Goal: Task Accomplishment & Management: Use online tool/utility

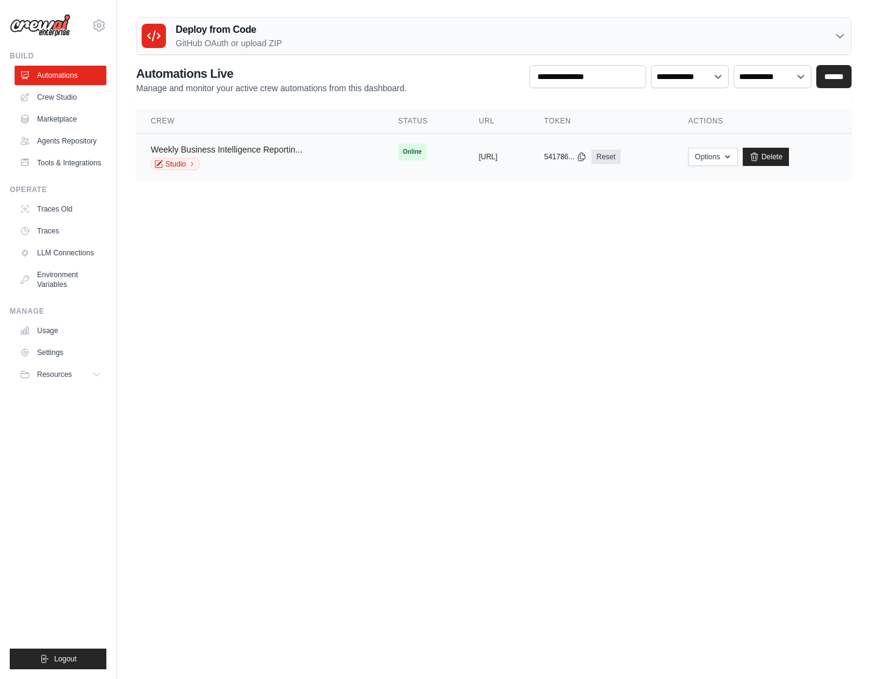
click at [252, 150] on link "Weekly Business Intelligence Reportin..." at bounding box center [227, 150] width 152 height 10
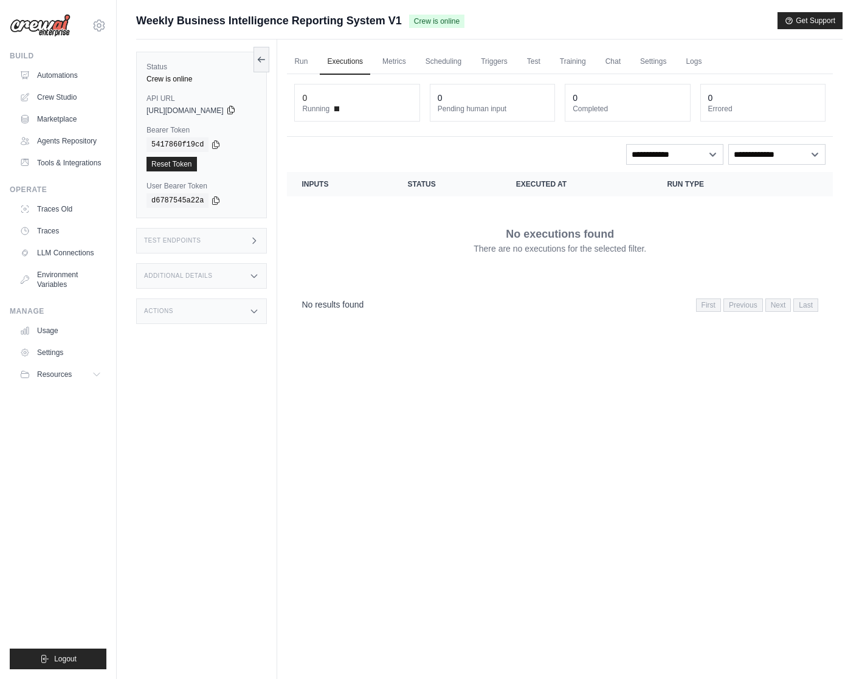
click at [236, 111] on icon at bounding box center [231, 110] width 10 height 10
click at [53, 75] on link "Automations" at bounding box center [62, 75] width 92 height 19
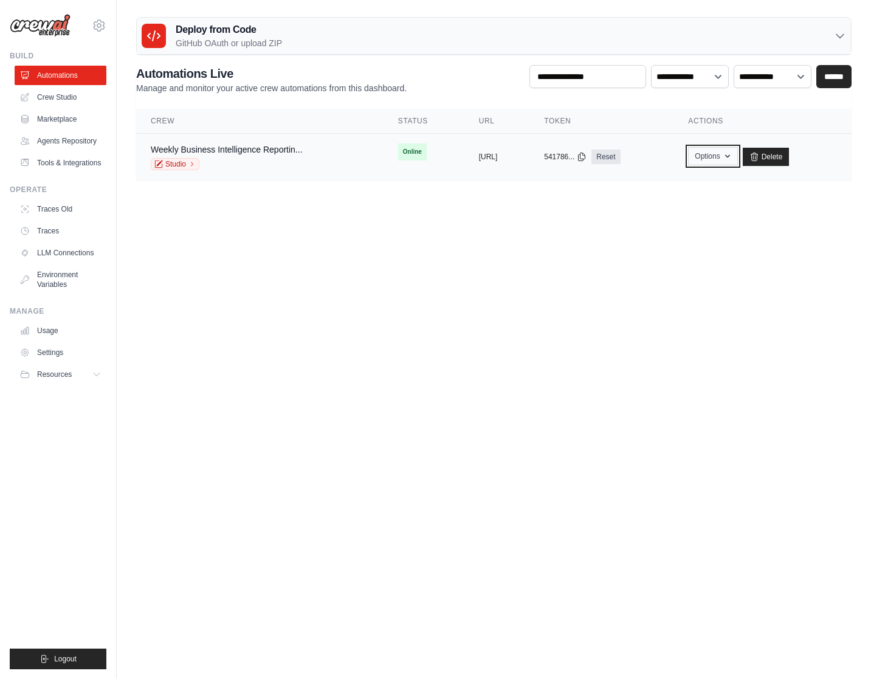
click at [737, 153] on button "Options" at bounding box center [712, 156] width 49 height 18
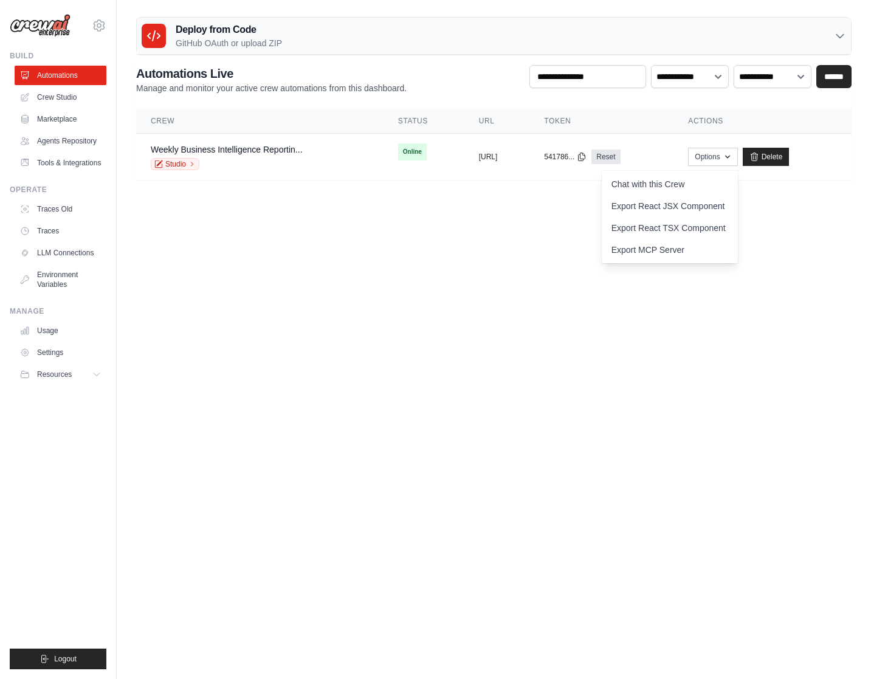
click at [441, 329] on body "herabear31@gmail.com Settings Build Automations" at bounding box center [435, 339] width 871 height 679
click at [165, 165] on link "Studio" at bounding box center [175, 164] width 49 height 12
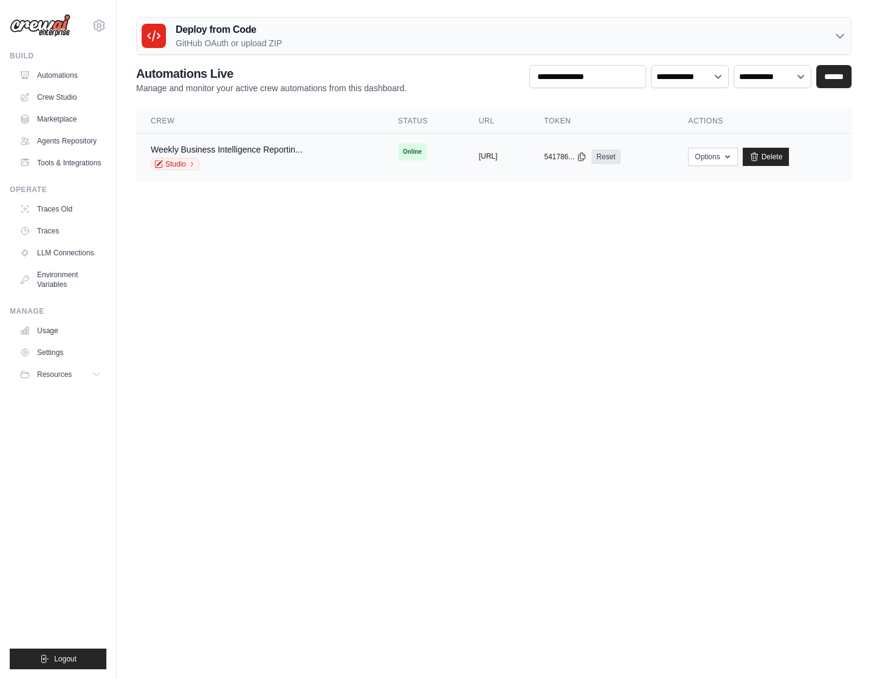
click at [498, 158] on button "https://weekly-business-intelligenc" at bounding box center [488, 156] width 19 height 10
click at [737, 154] on button "Options" at bounding box center [712, 156] width 49 height 18
click at [510, 271] on body "herabear31@gmail.com Settings Build Automations" at bounding box center [435, 339] width 871 height 679
click at [276, 149] on link "Weekly Business Intelligence Reportin..." at bounding box center [227, 150] width 152 height 10
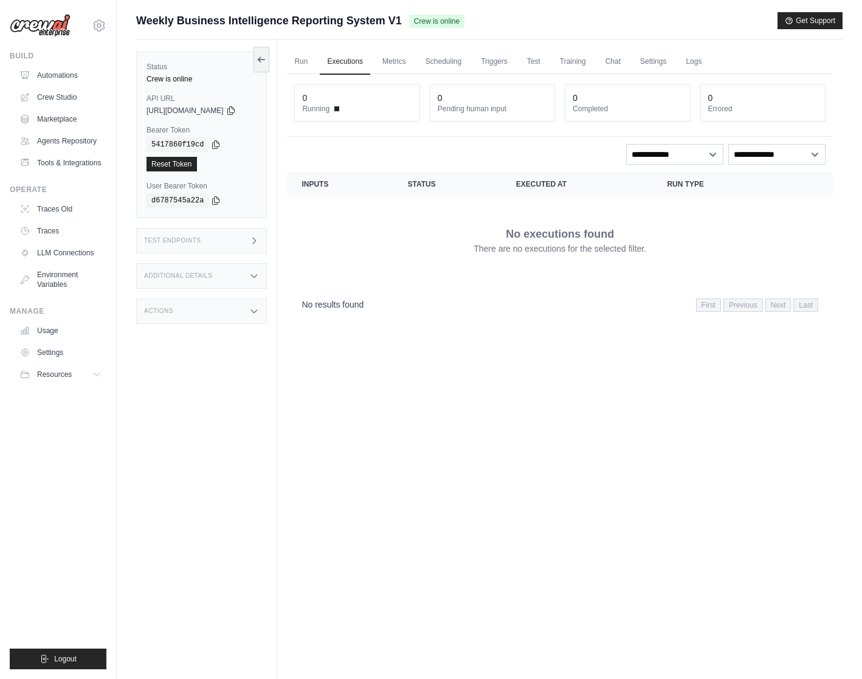
click at [185, 314] on div "Actions" at bounding box center [201, 311] width 131 height 26
click at [190, 276] on h3 "Additional Details" at bounding box center [178, 275] width 68 height 7
click at [191, 242] on h3 "Test Endpoints" at bounding box center [172, 240] width 57 height 7
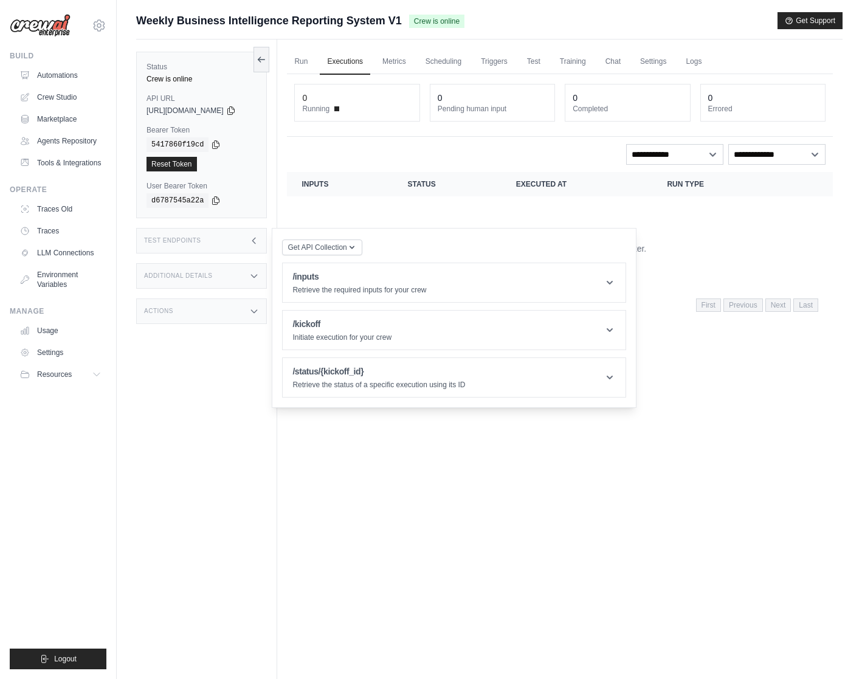
click at [450, 486] on div "Run Executions Metrics Scheduling Triggers Test Training Chat Settings Logs 0 R…" at bounding box center [559, 378] width 565 height 679
click at [237, 241] on div "Test Endpoints" at bounding box center [201, 241] width 131 height 26
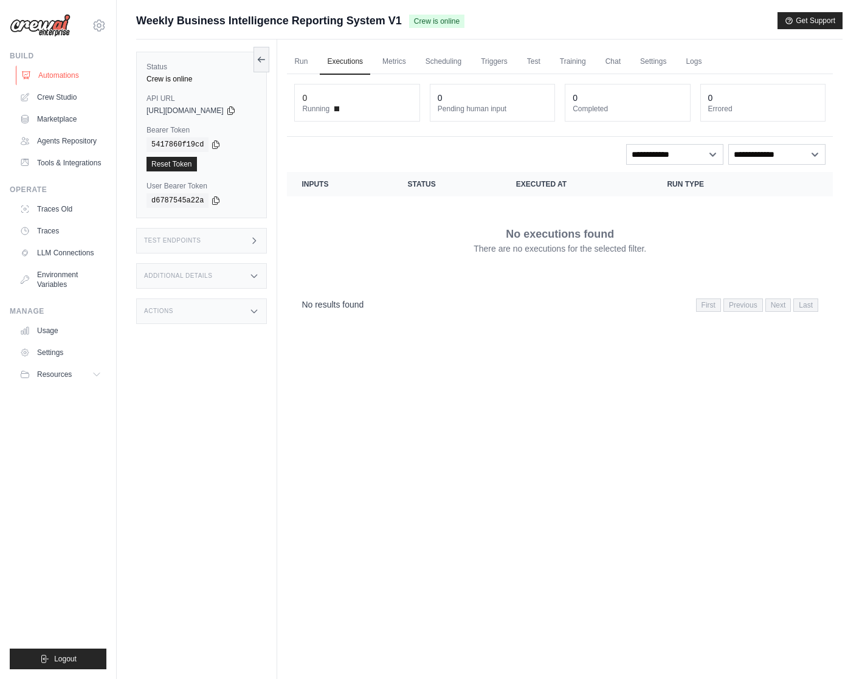
click at [51, 70] on link "Automations" at bounding box center [62, 75] width 92 height 19
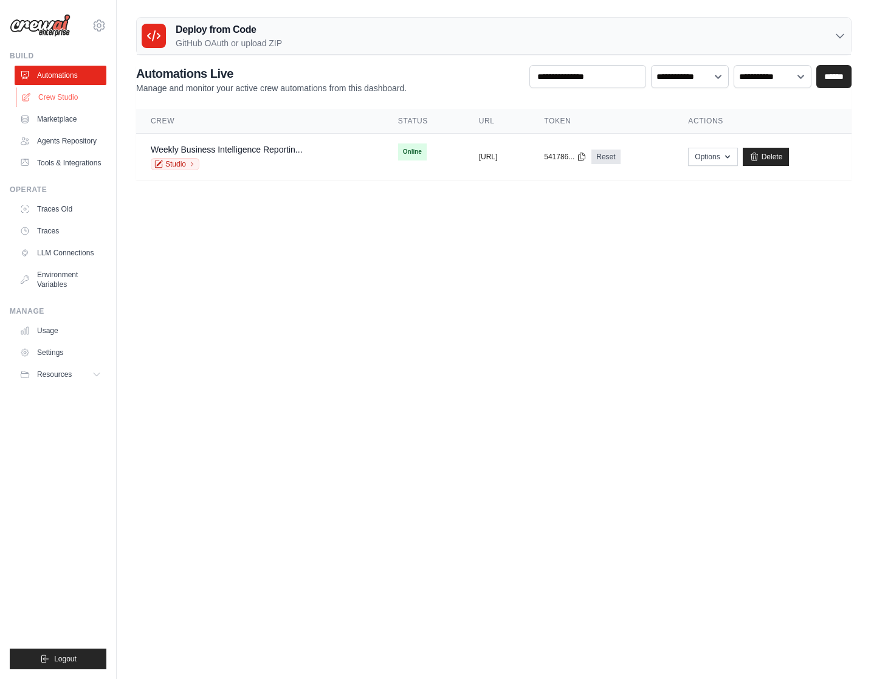
click at [55, 94] on link "Crew Studio" at bounding box center [62, 96] width 92 height 19
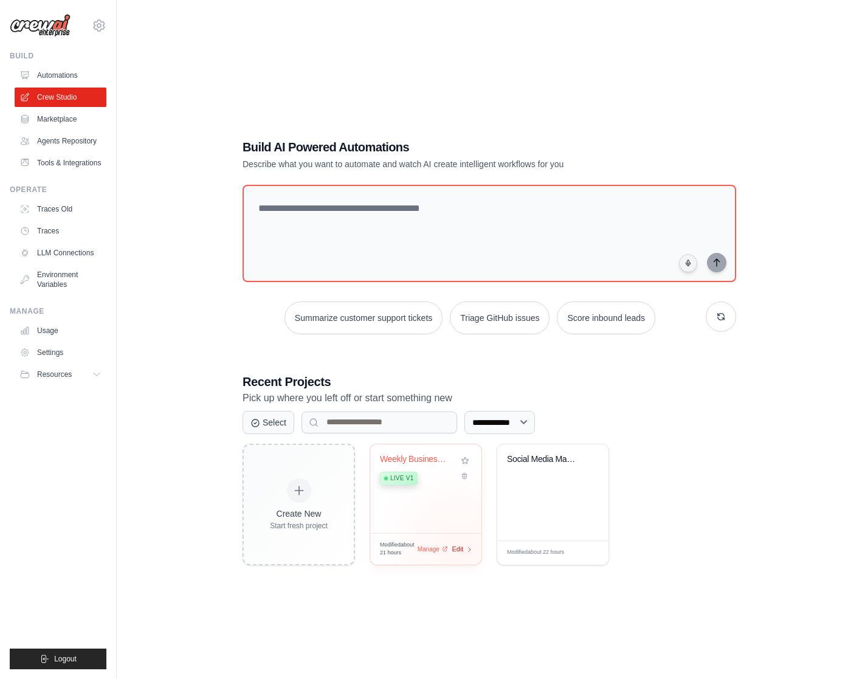
click at [461, 549] on span "Edit" at bounding box center [457, 549] width 12 height 10
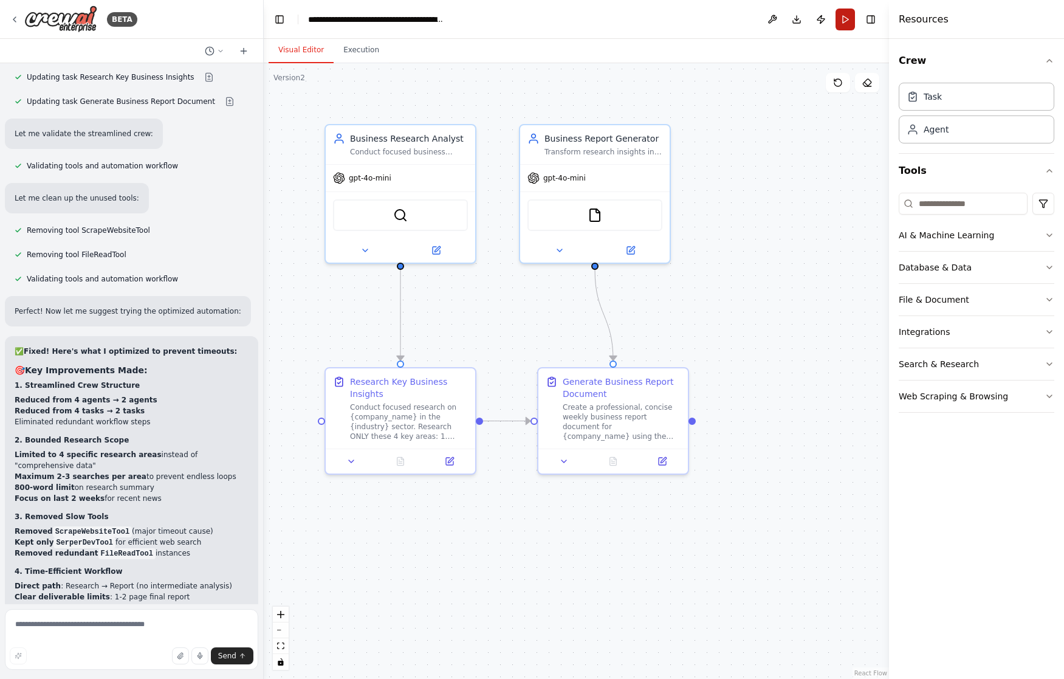
click at [849, 20] on button "Run" at bounding box center [844, 20] width 19 height 22
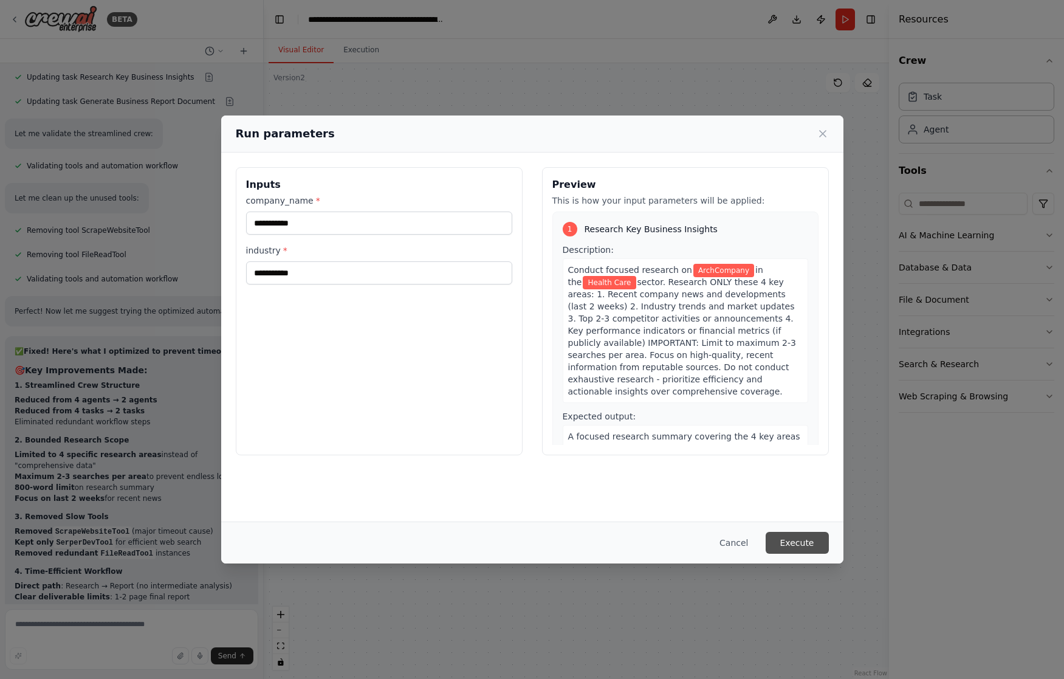
click at [801, 543] on button "Execute" at bounding box center [797, 543] width 63 height 22
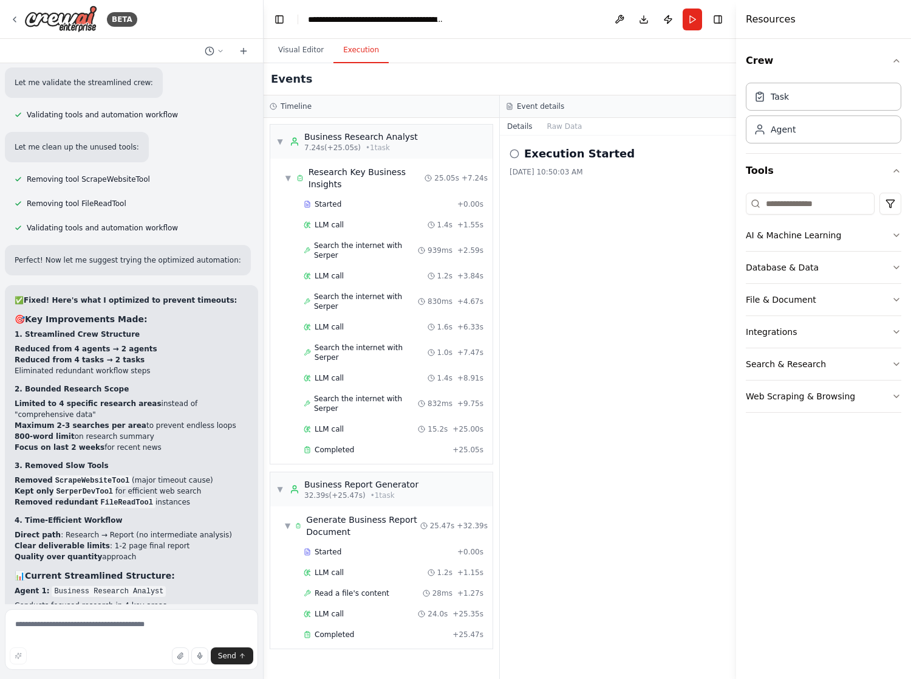
scroll to position [5279, 0]
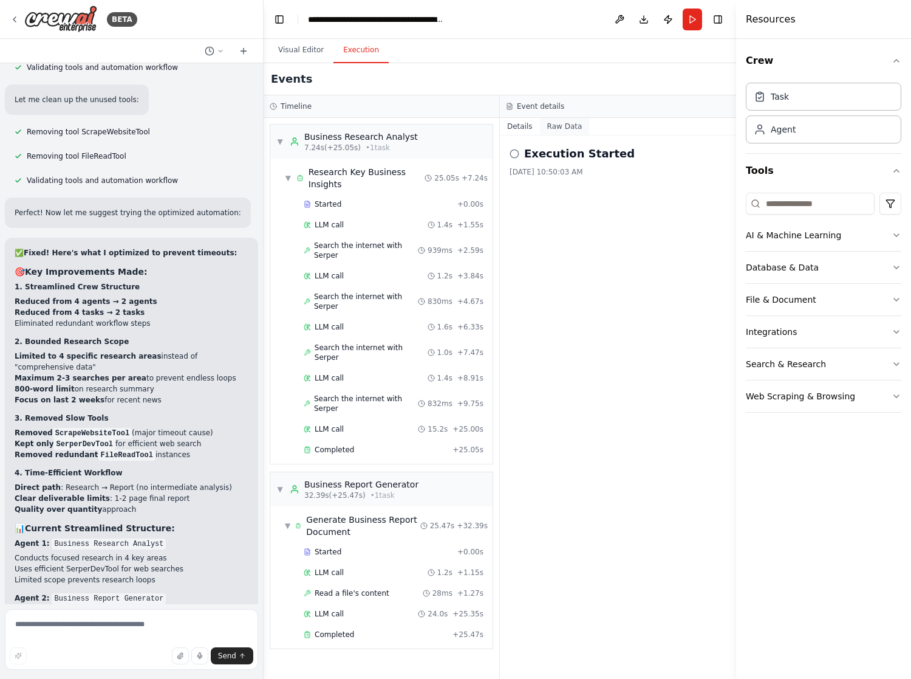
click at [560, 125] on button "Raw Data" at bounding box center [565, 126] width 50 height 17
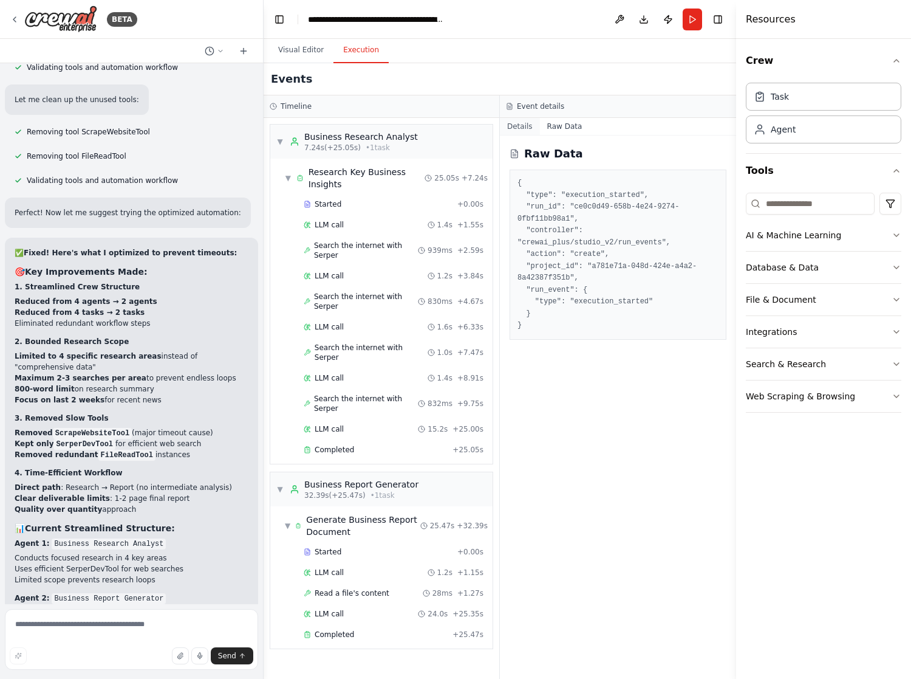
click at [515, 128] on button "Details" at bounding box center [520, 126] width 40 height 17
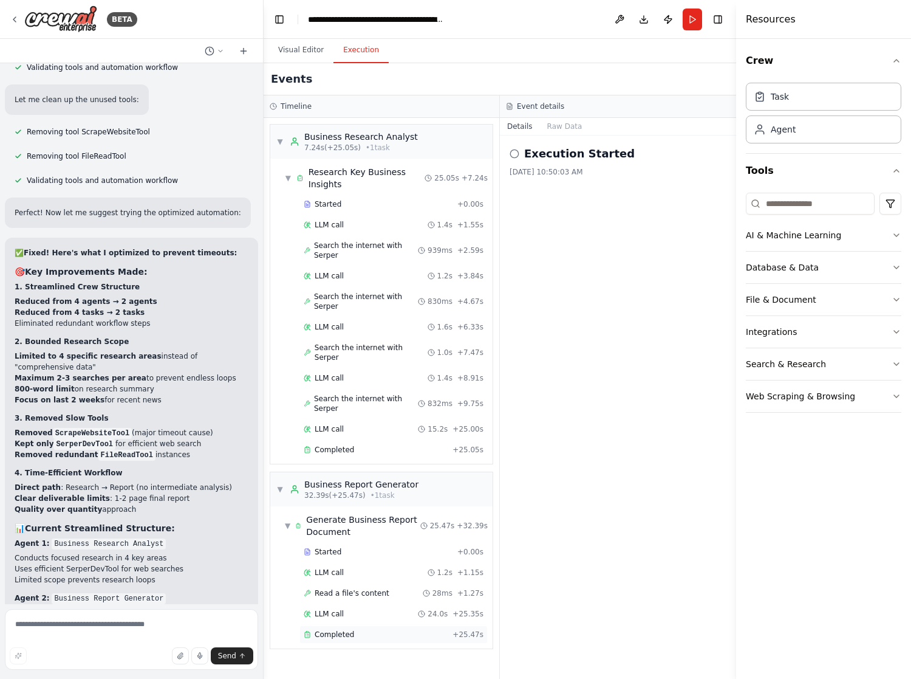
click at [336, 630] on span "Completed" at bounding box center [334, 635] width 39 height 10
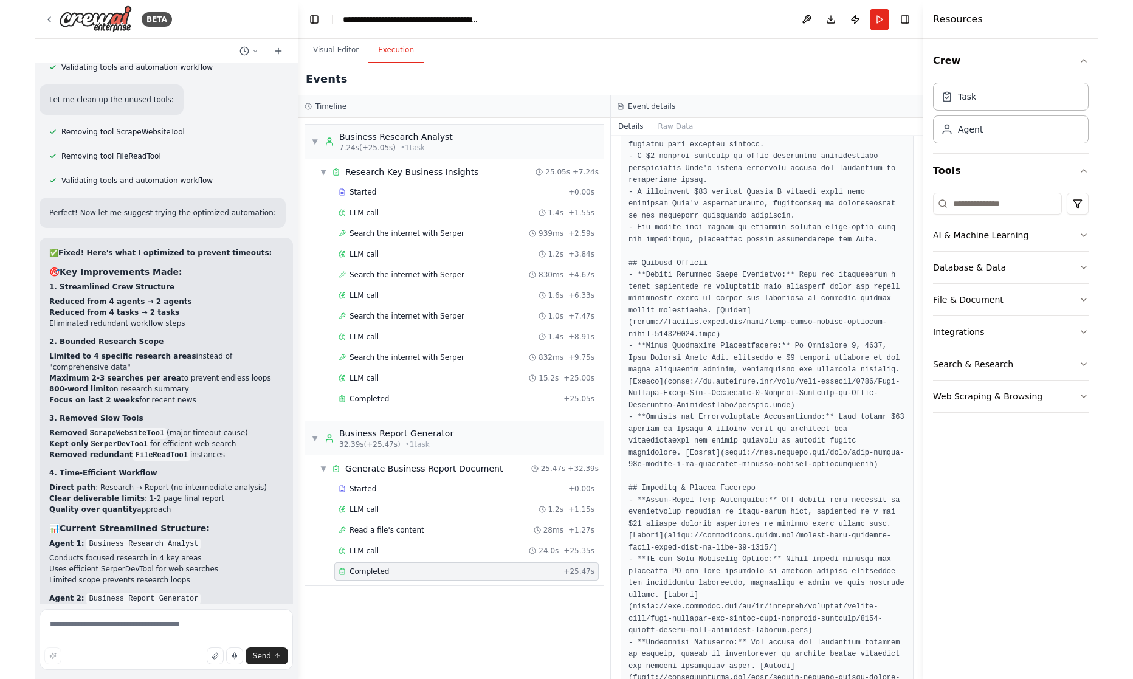
scroll to position [331, 0]
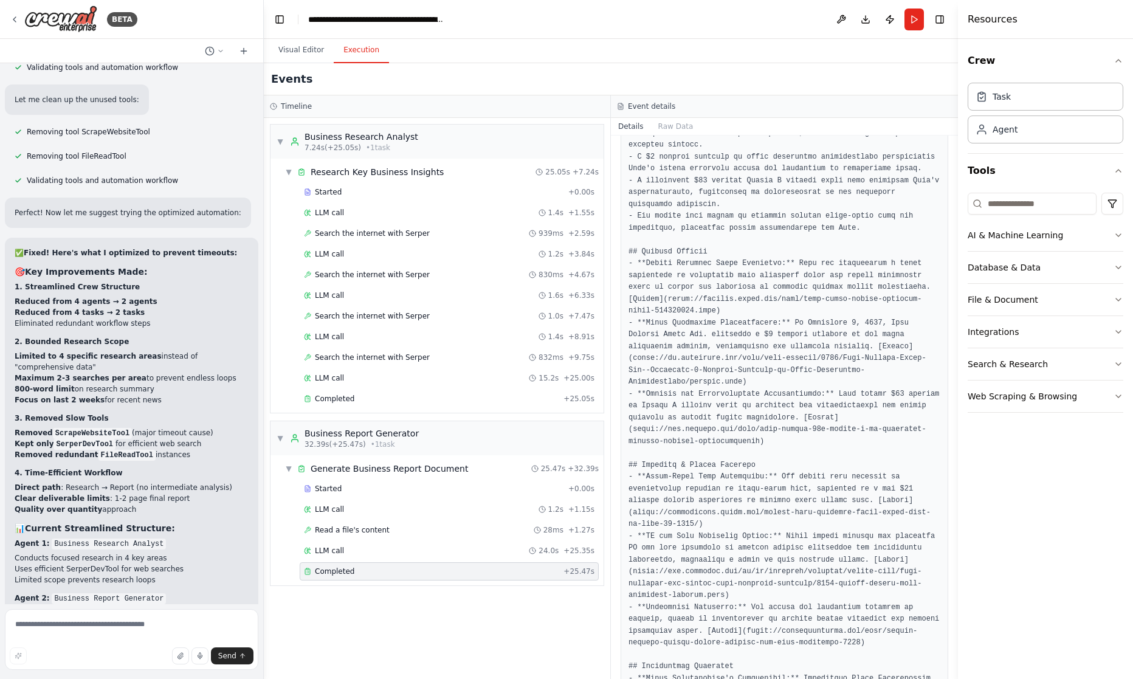
drag, startPoint x: 954, startPoint y: 441, endPoint x: 964, endPoint y: 554, distance: 113.4
click at [964, 554] on div "Resources Crew Task Agent Tools AI & Machine Learning Database & Data File & Do…" at bounding box center [1045, 339] width 175 height 679
drag, startPoint x: 953, startPoint y: 461, endPoint x: 962, endPoint y: 530, distance: 69.9
click at [970, 545] on div "Resources Crew Task Agent Tools AI & Machine Learning Database & Data File & Do…" at bounding box center [1045, 339] width 175 height 679
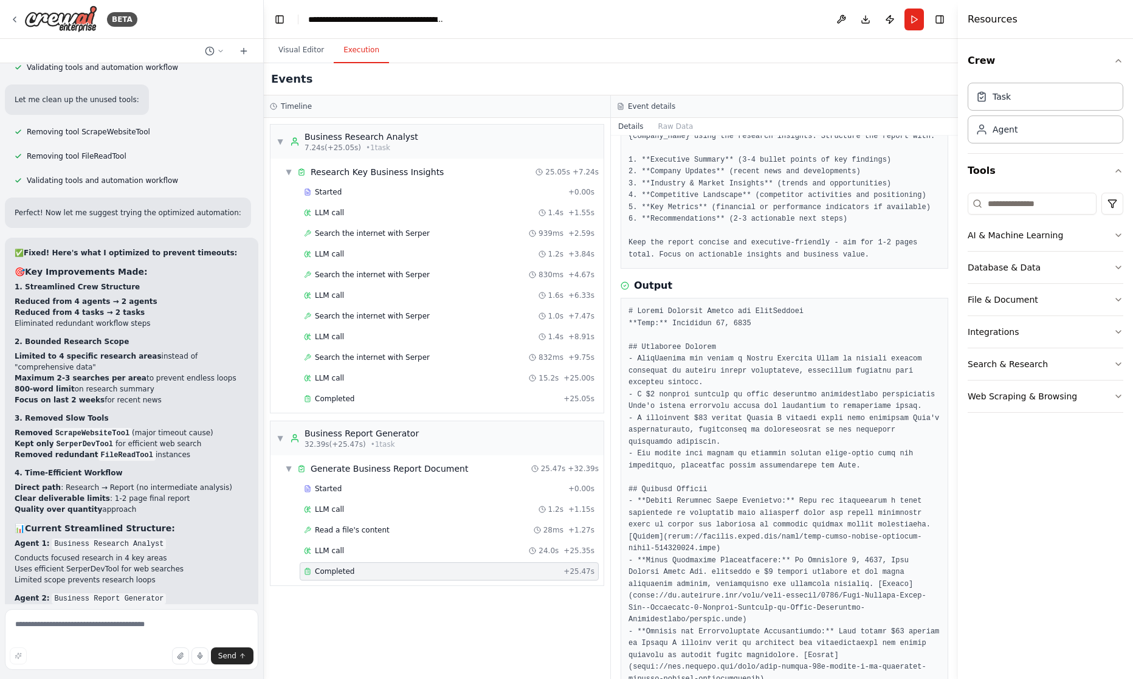
scroll to position [91, 0]
click at [290, 47] on button "Visual Editor" at bounding box center [301, 51] width 65 height 26
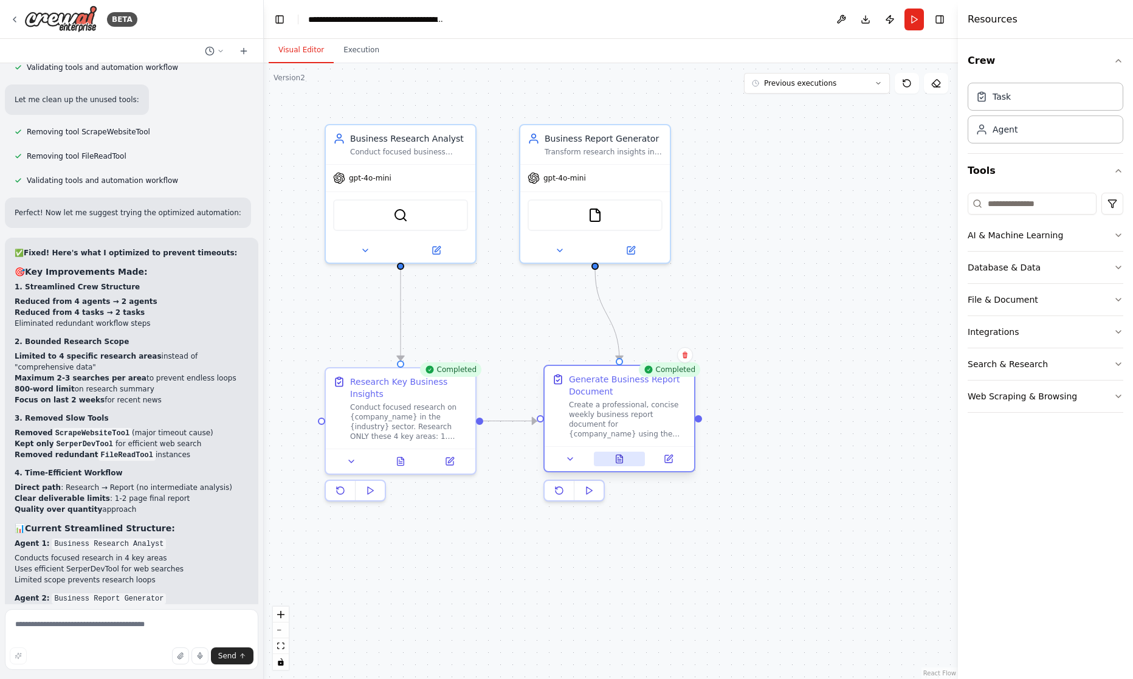
click at [614, 460] on button at bounding box center [620, 458] width 52 height 15
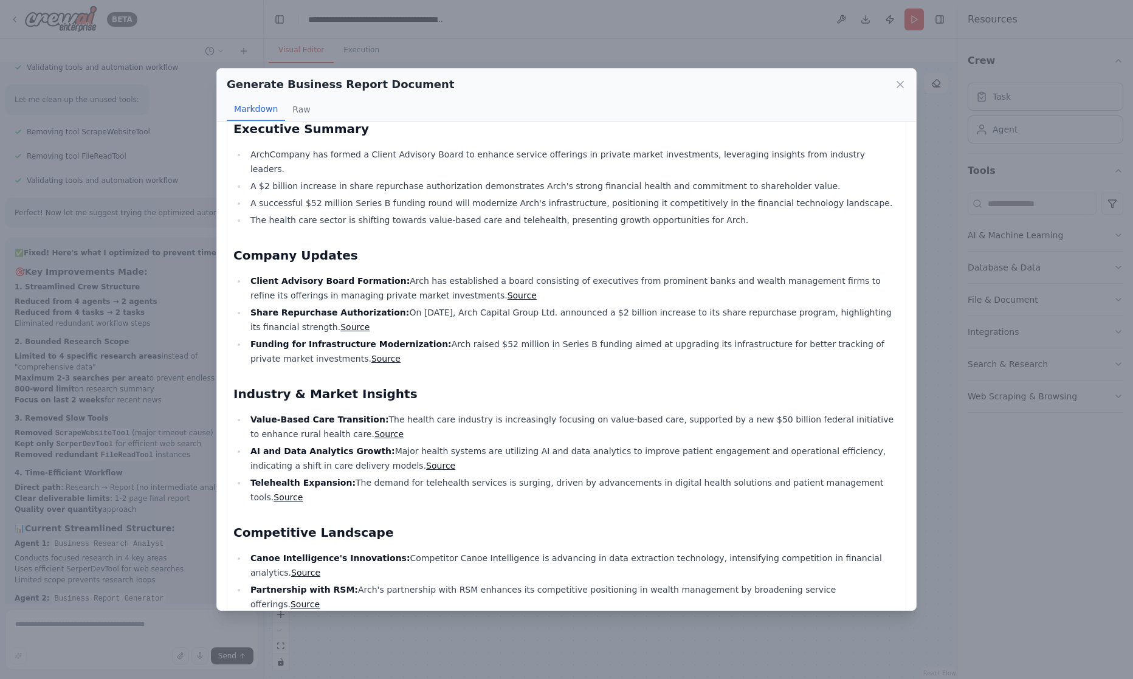
scroll to position [0, 0]
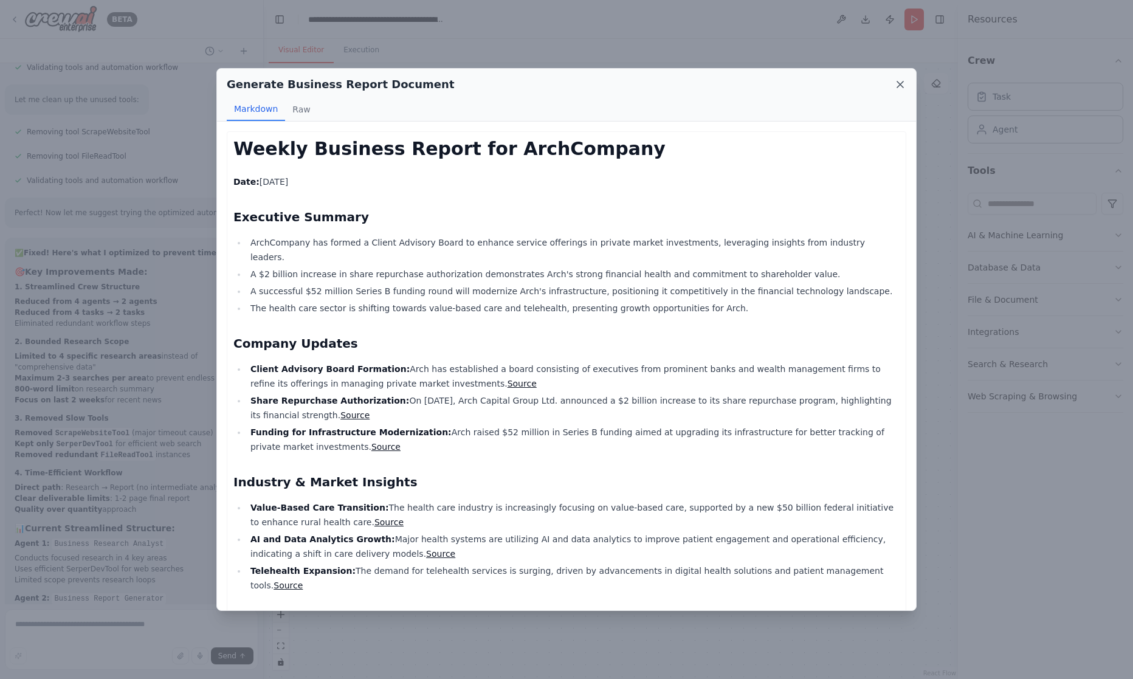
click at [903, 83] on icon at bounding box center [900, 84] width 12 height 12
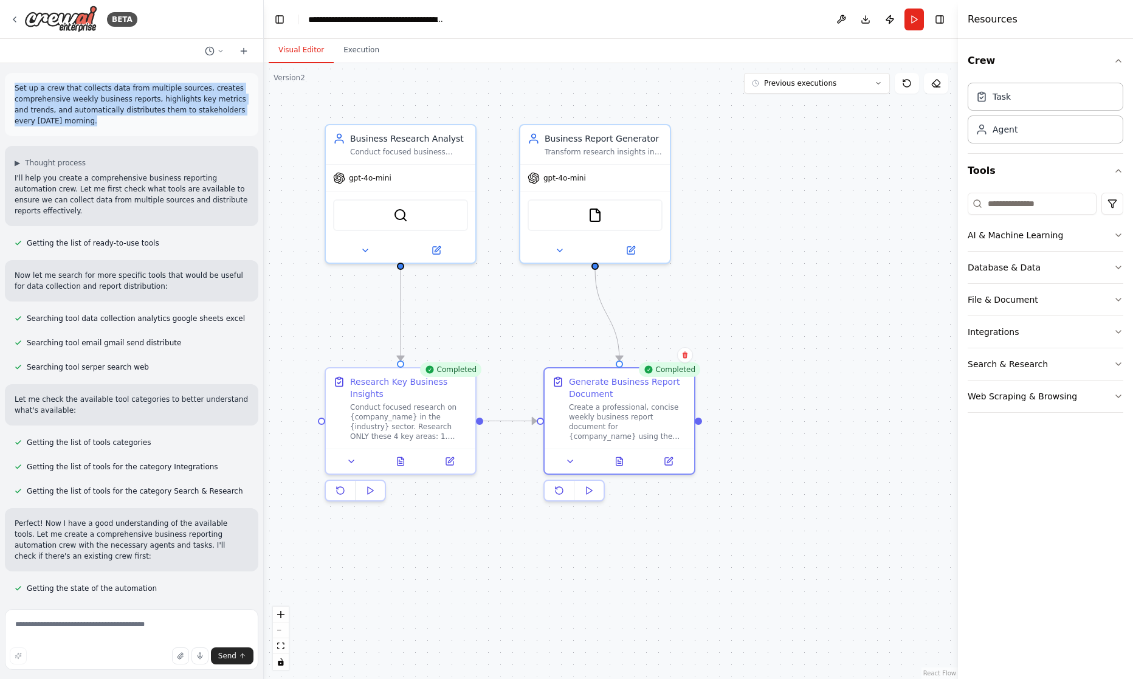
drag, startPoint x: 82, startPoint y: 119, endPoint x: 12, endPoint y: 91, distance: 75.5
click at [12, 91] on div "Set up a crew that collects data from multiple sources, creates comprehensive w…" at bounding box center [131, 104] width 253 height 63
copy p "Set up a crew that collects data from multiple sources, creates comprehensive w…"
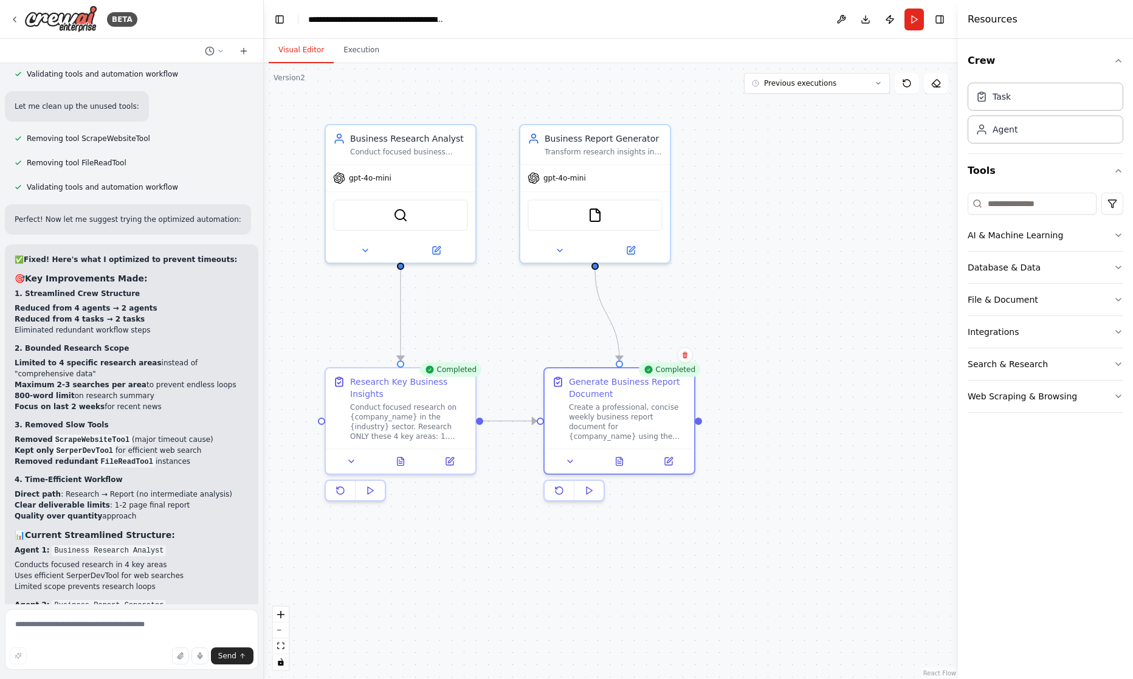
scroll to position [5155, 0]
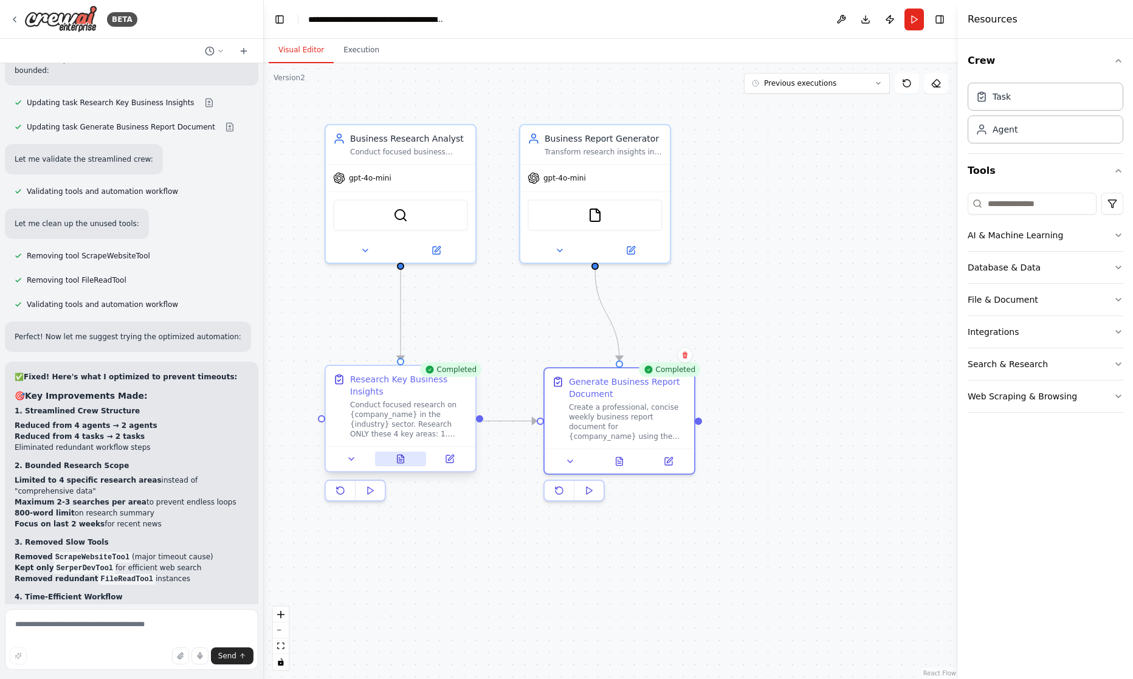
click at [400, 460] on icon at bounding box center [400, 459] width 7 height 8
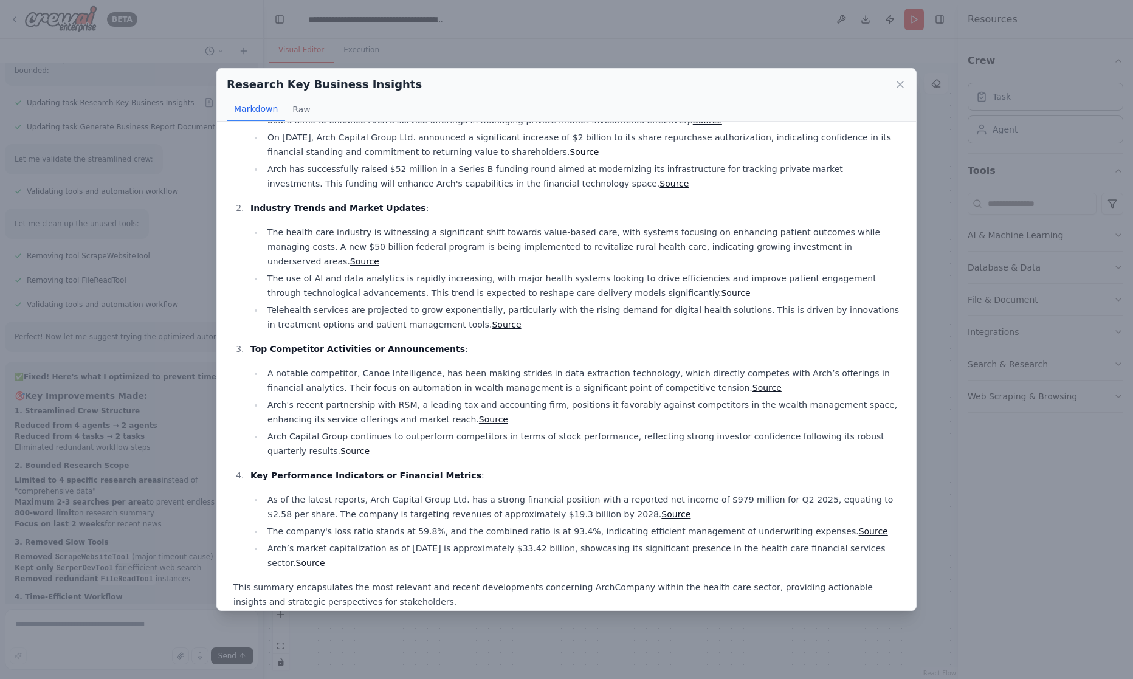
scroll to position [0, 0]
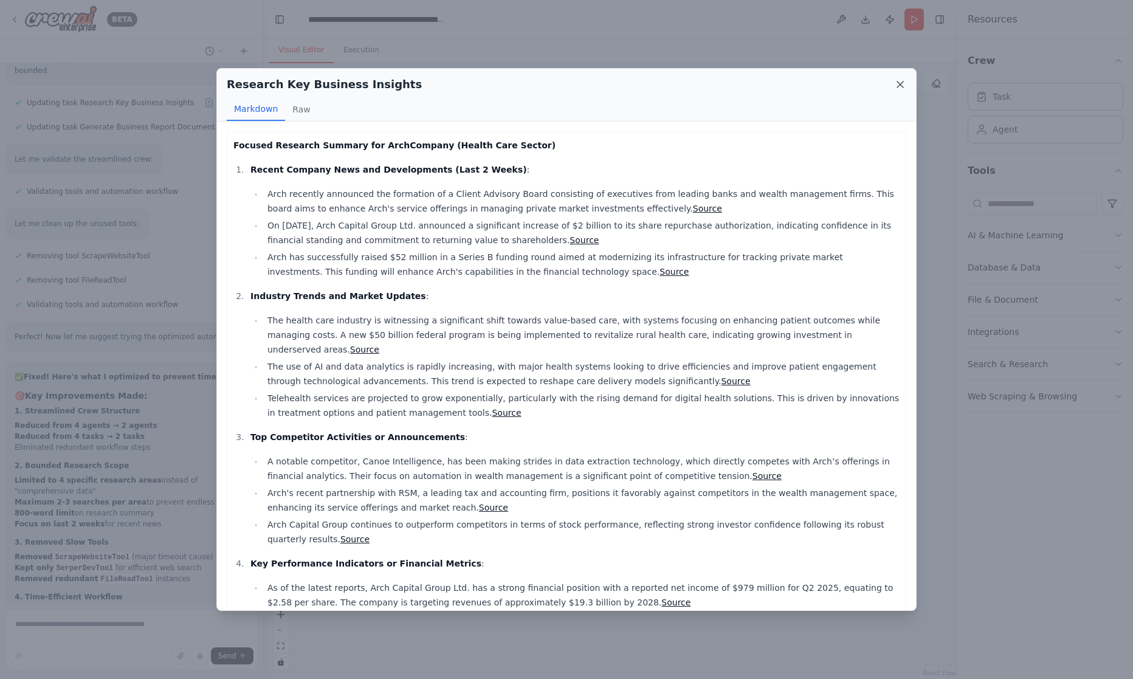
click at [898, 83] on icon at bounding box center [900, 84] width 6 height 6
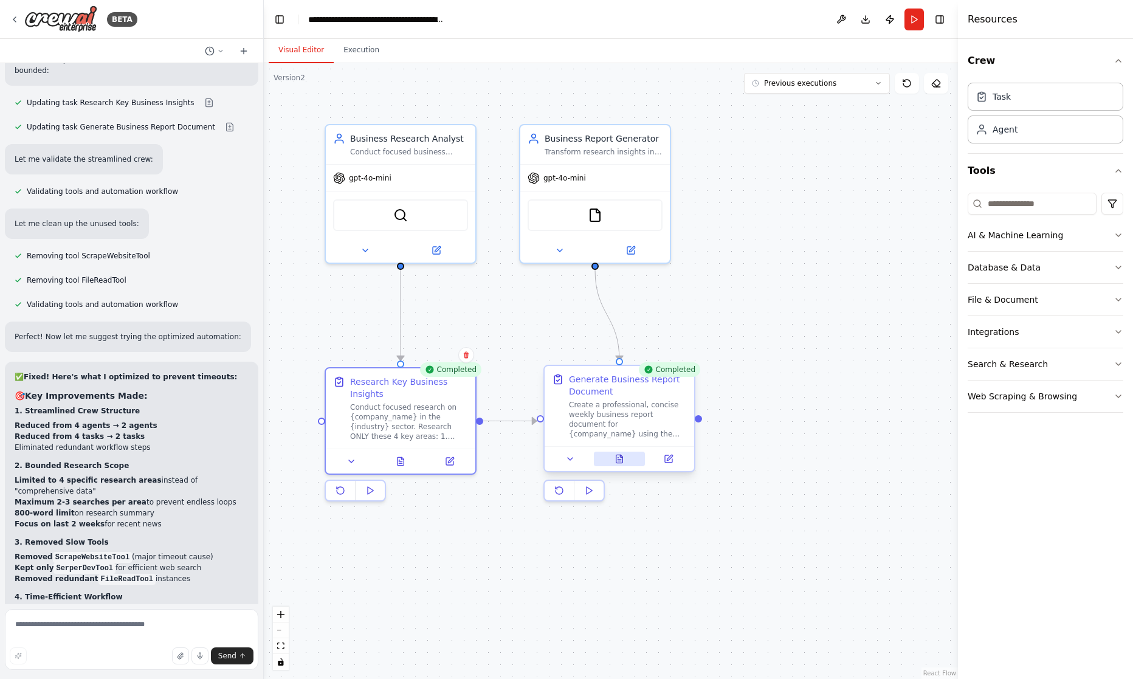
click at [617, 458] on icon at bounding box center [617, 458] width 1 height 0
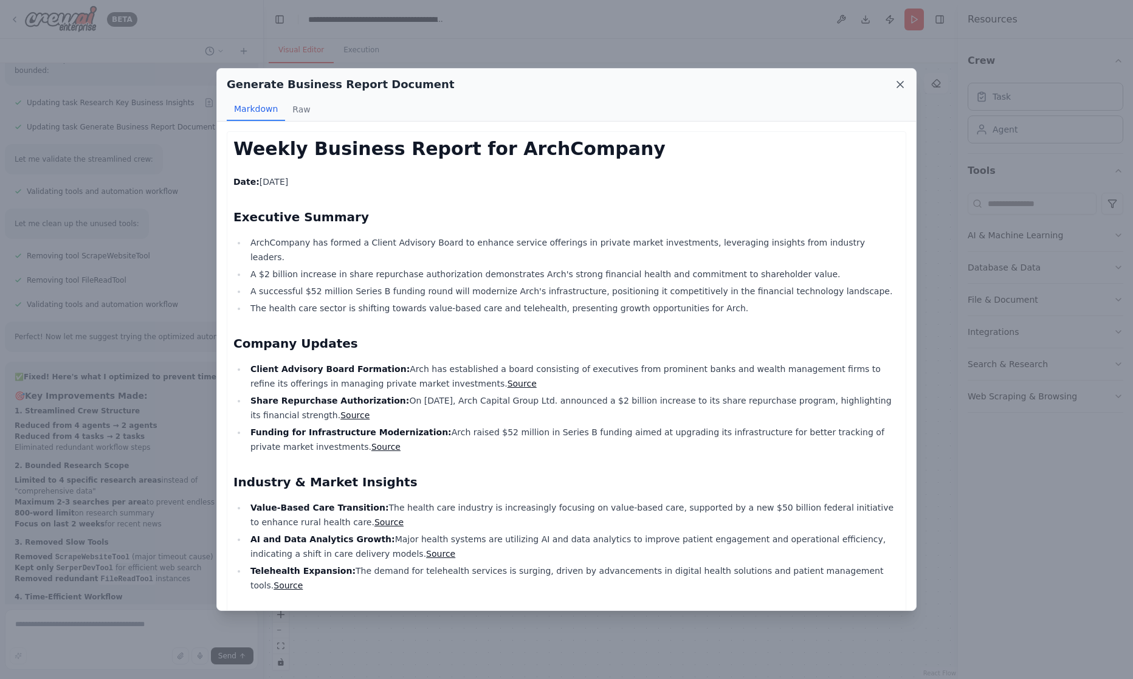
click at [897, 84] on icon at bounding box center [900, 84] width 12 height 12
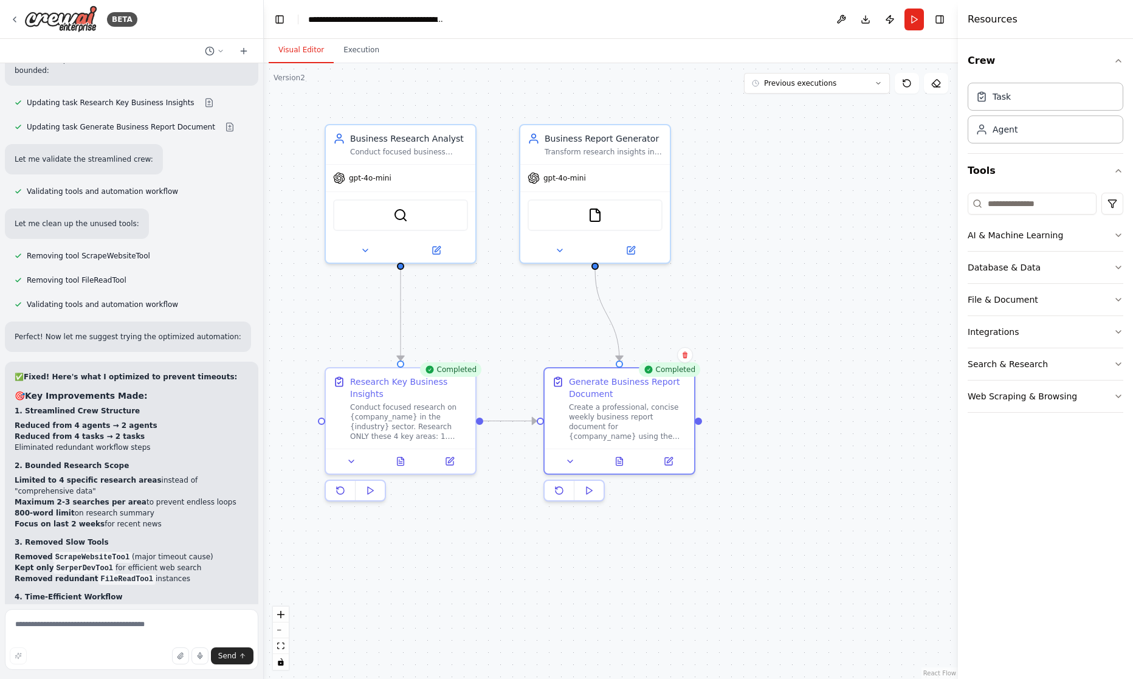
drag, startPoint x: 170, startPoint y: 221, endPoint x: 195, endPoint y: 228, distance: 25.8
click at [170, 371] on div "✅ Fixed! Here's what I optimized to prevent timeouts: 🎯 Key Improvements Made: …" at bounding box center [132, 610] width 234 height 478
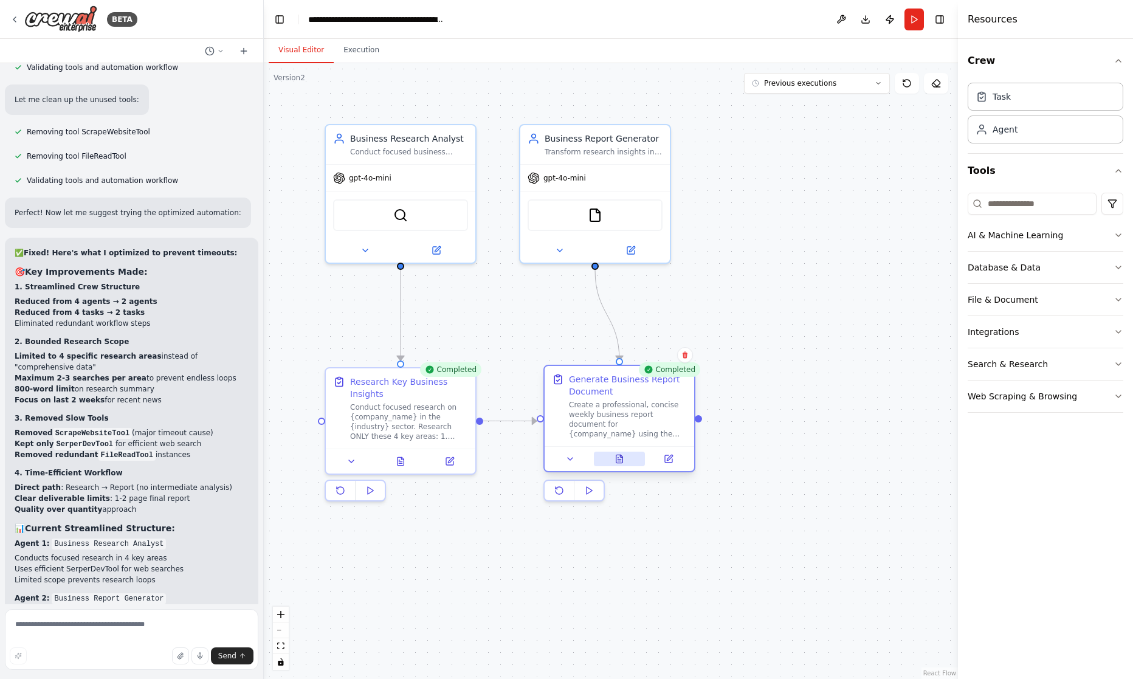
click at [617, 456] on icon at bounding box center [619, 459] width 7 height 8
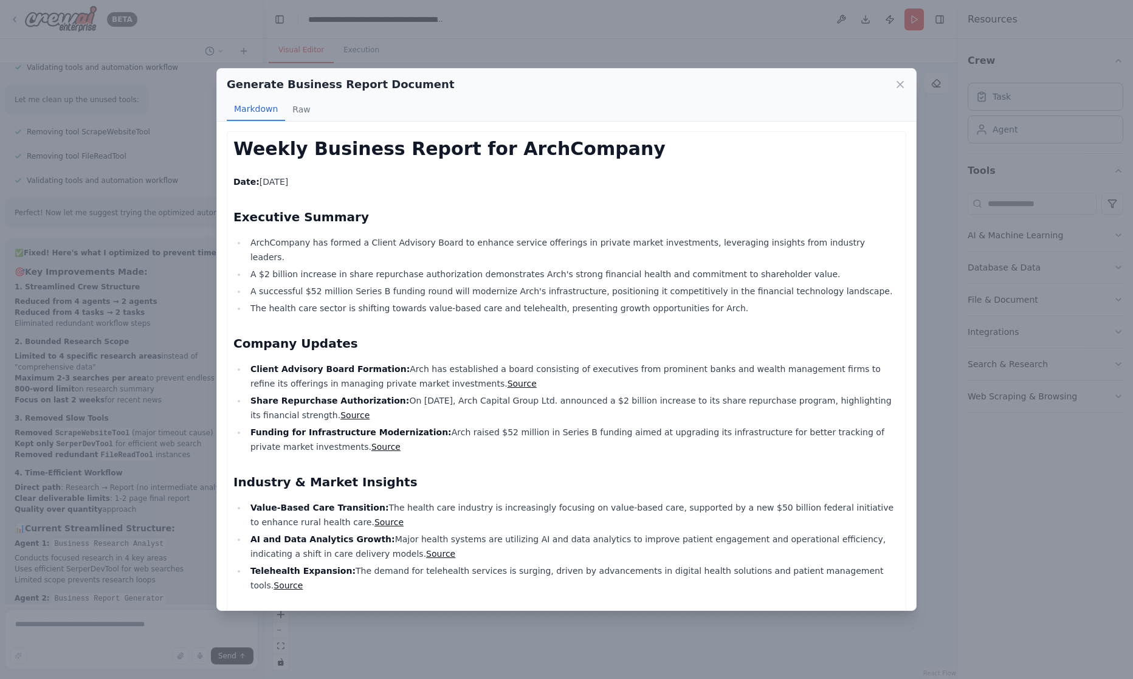
click at [507, 379] on link "Source" at bounding box center [521, 384] width 29 height 10
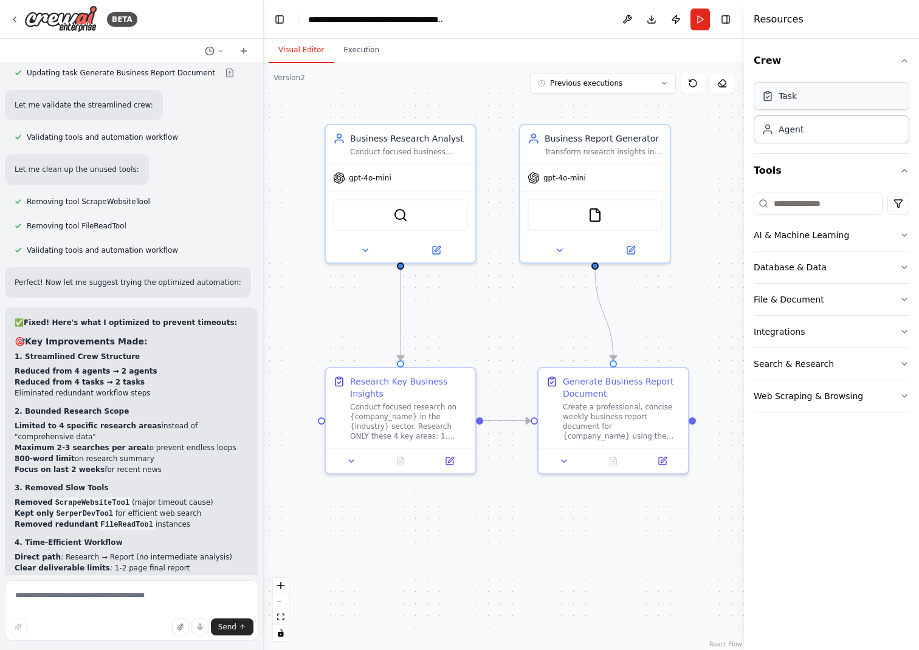
drag, startPoint x: 808, startPoint y: 90, endPoint x: 809, endPoint y: 100, distance: 10.5
click at [808, 91] on div "Task" at bounding box center [831, 96] width 156 height 28
click at [794, 97] on div "Task" at bounding box center [787, 96] width 18 height 12
click at [792, 129] on div "Agent" at bounding box center [790, 129] width 25 height 12
click at [778, 91] on div "Task" at bounding box center [778, 96] width 35 height 12
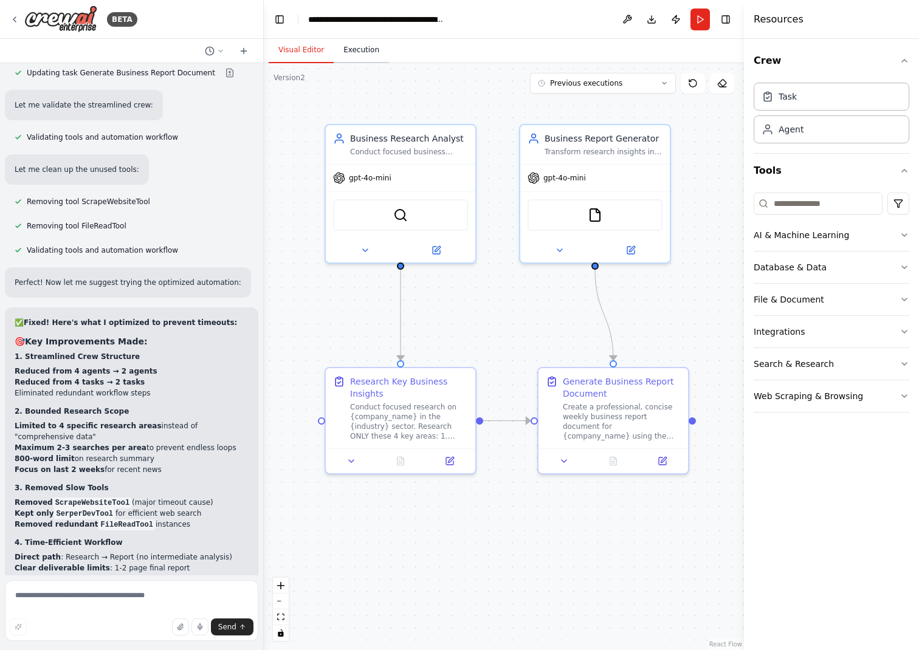
click at [363, 50] on button "Execution" at bounding box center [361, 51] width 55 height 26
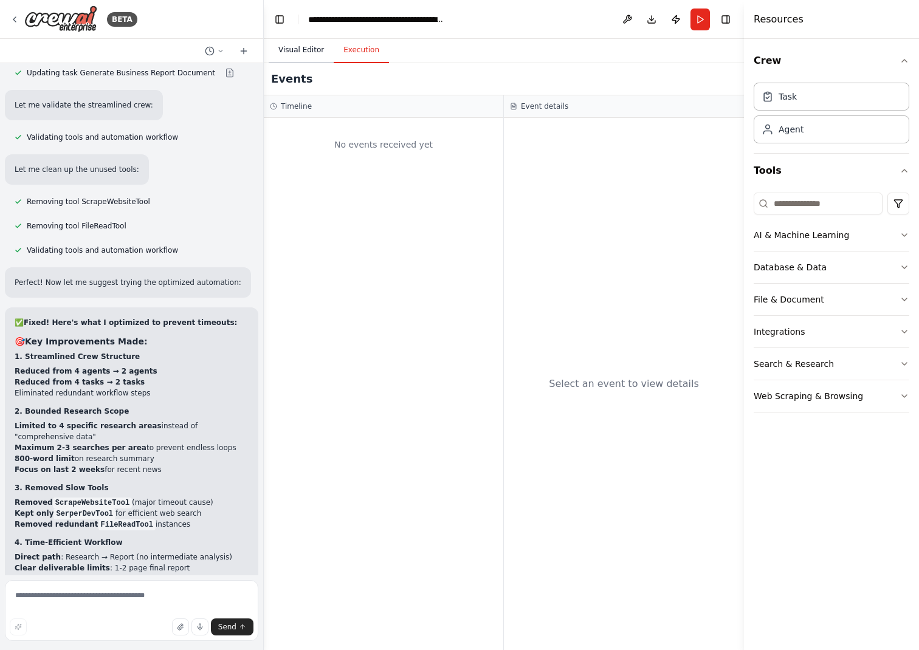
click at [304, 49] on button "Visual Editor" at bounding box center [301, 51] width 65 height 26
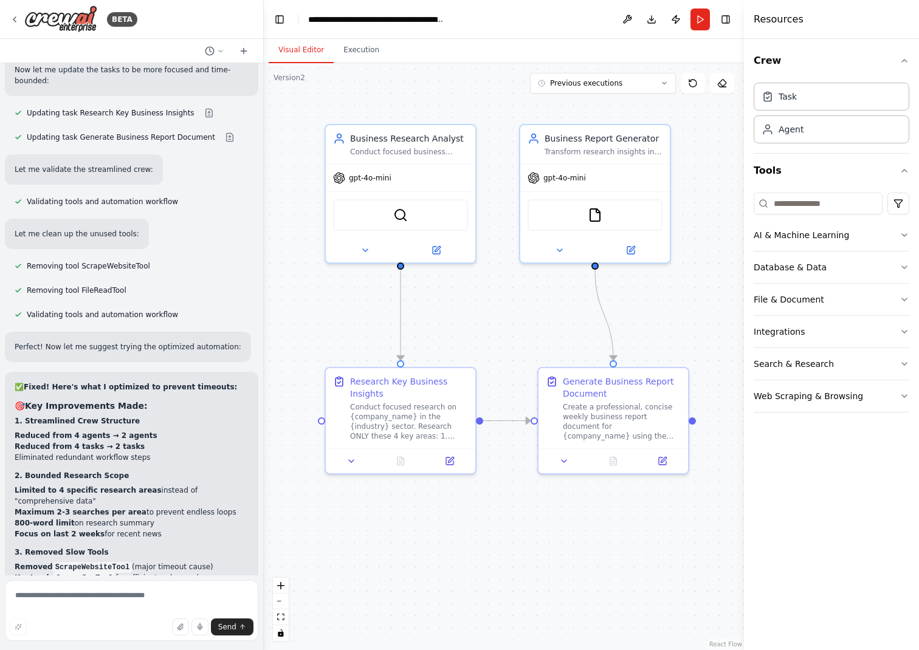
scroll to position [5209, 0]
